Goal: Navigation & Orientation: Find specific page/section

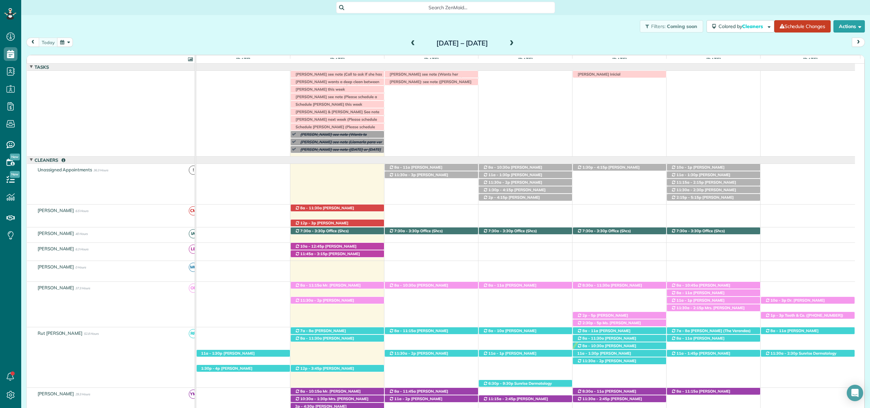
scroll to position [269, 0]
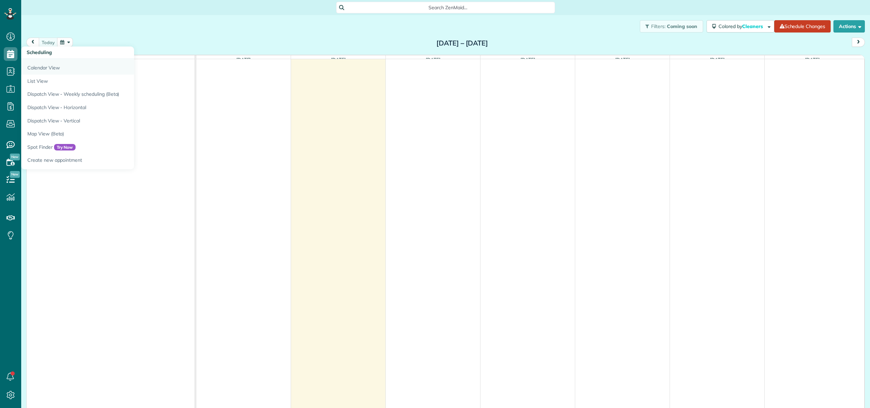
scroll to position [3, 3]
click at [35, 64] on link "Calendar View" at bounding box center [106, 67] width 171 height 16
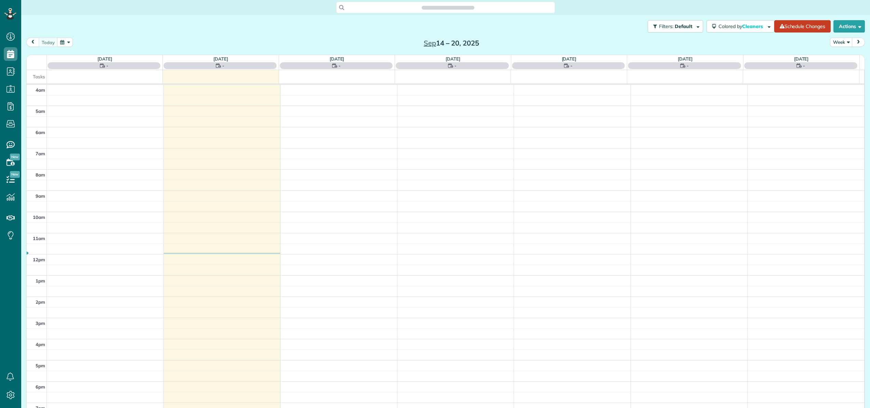
scroll to position [49, 0]
